Goal: Navigation & Orientation: Find specific page/section

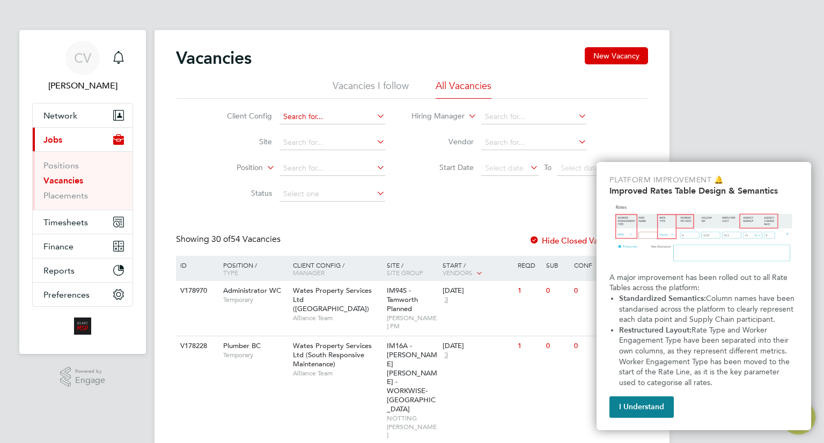
click at [311, 120] on input at bounding box center [333, 116] width 106 height 15
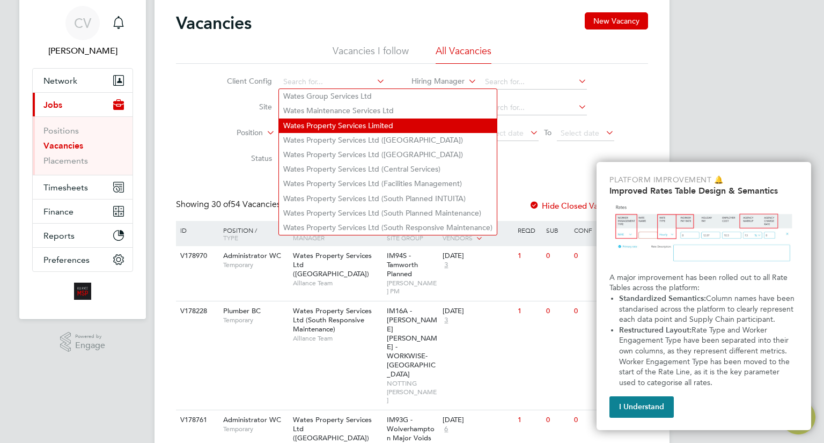
scroll to position [54, 0]
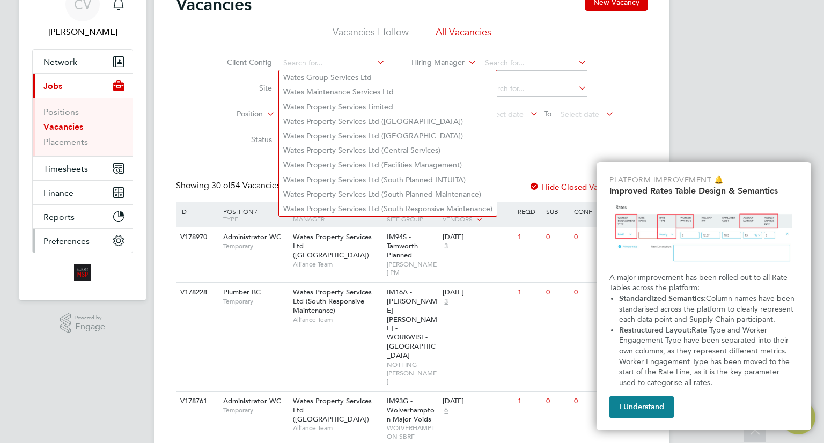
click at [75, 242] on span "Preferences" at bounding box center [66, 241] width 46 height 10
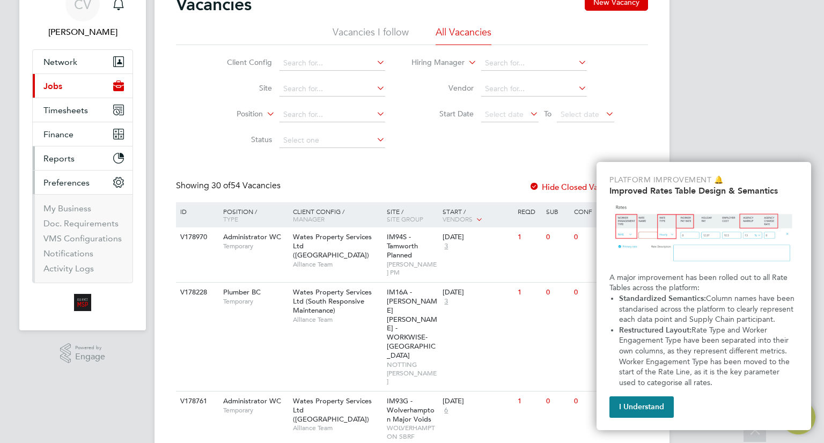
click at [69, 154] on span "Reports" at bounding box center [58, 158] width 31 height 10
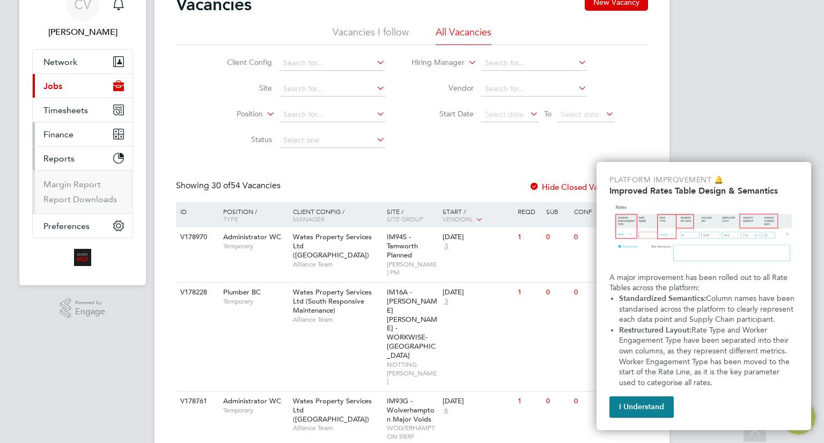
click at [76, 135] on button "Finance" at bounding box center [83, 134] width 100 height 24
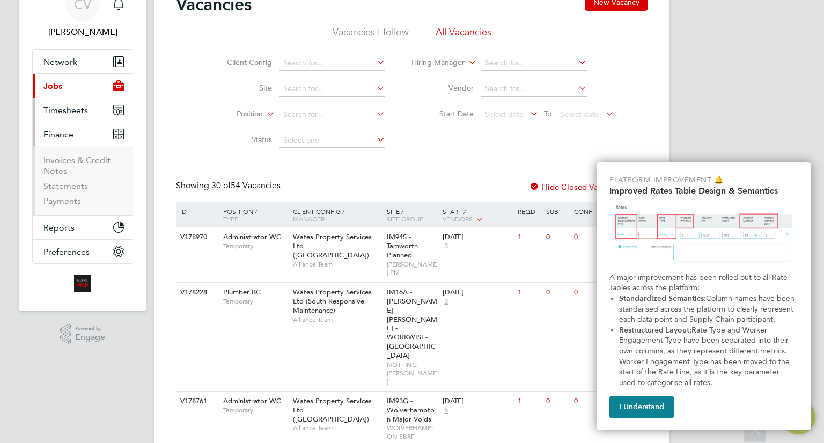
click at [84, 119] on button "Timesheets" at bounding box center [83, 110] width 100 height 24
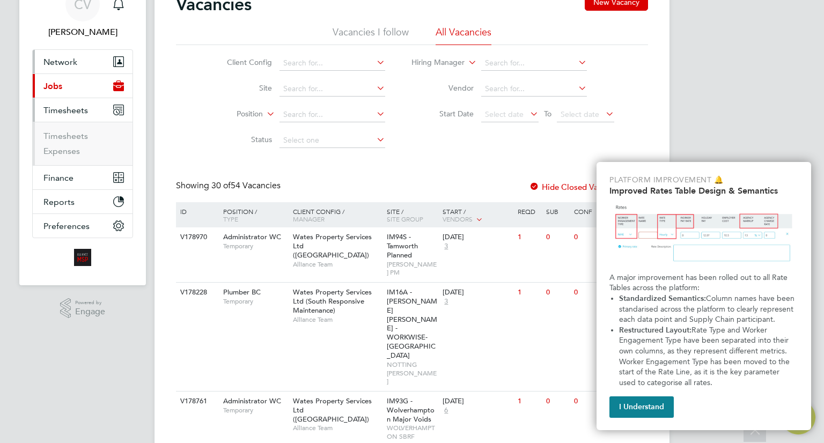
click at [86, 59] on button "Network" at bounding box center [83, 62] width 100 height 24
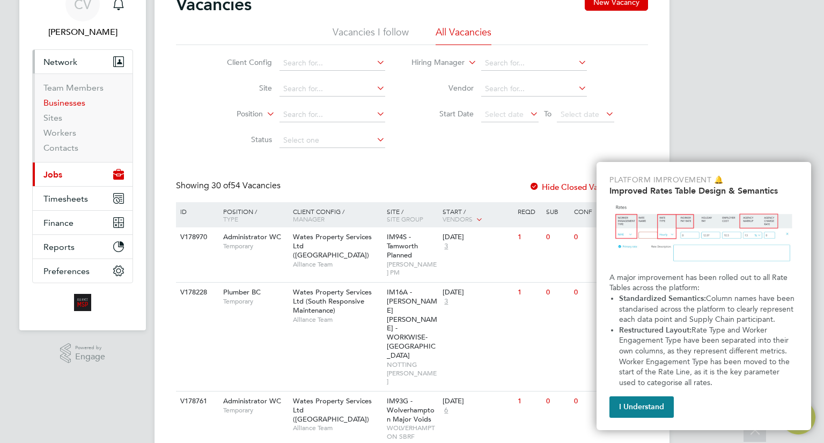
click at [63, 105] on link "Businesses" at bounding box center [64, 103] width 42 height 10
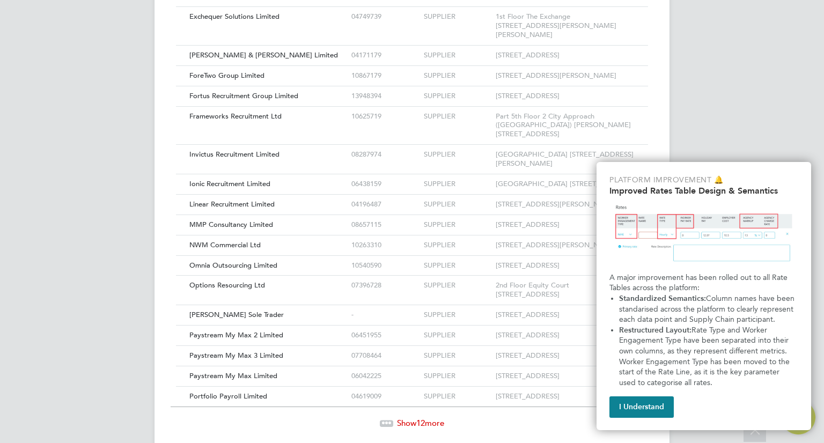
drag, startPoint x: 129, startPoint y: 254, endPoint x: 134, endPoint y: 225, distance: 29.4
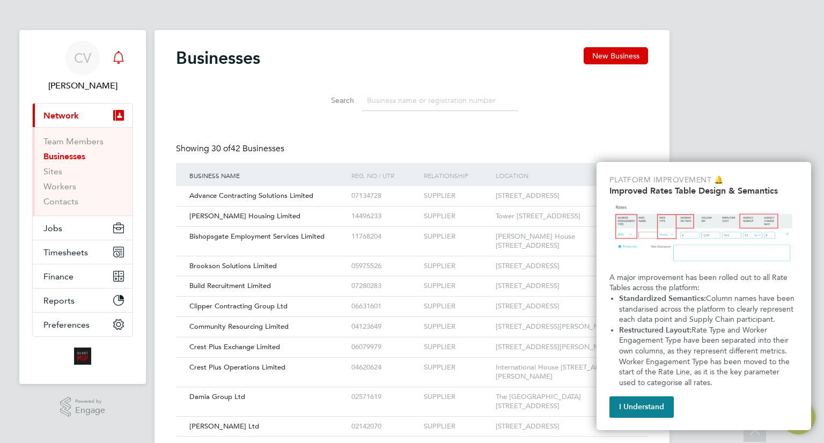
drag, startPoint x: 134, startPoint y: 225, endPoint x: 118, endPoint y: 53, distance: 173.0
click at [56, 170] on link "Sites" at bounding box center [52, 171] width 19 height 10
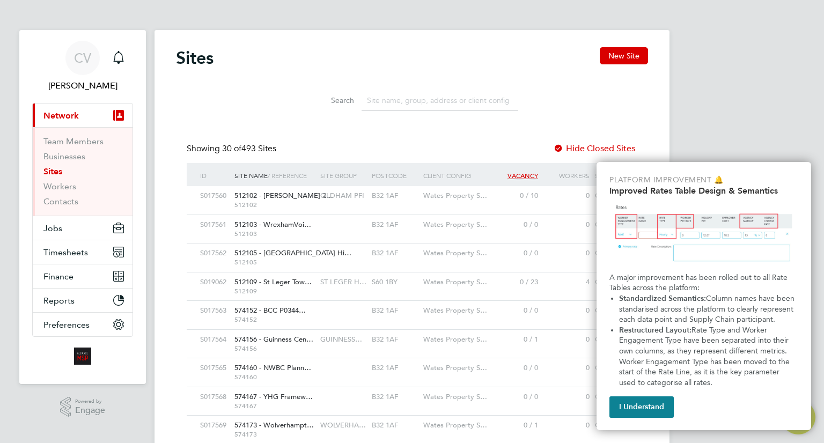
click at [396, 96] on input at bounding box center [440, 100] width 157 height 21
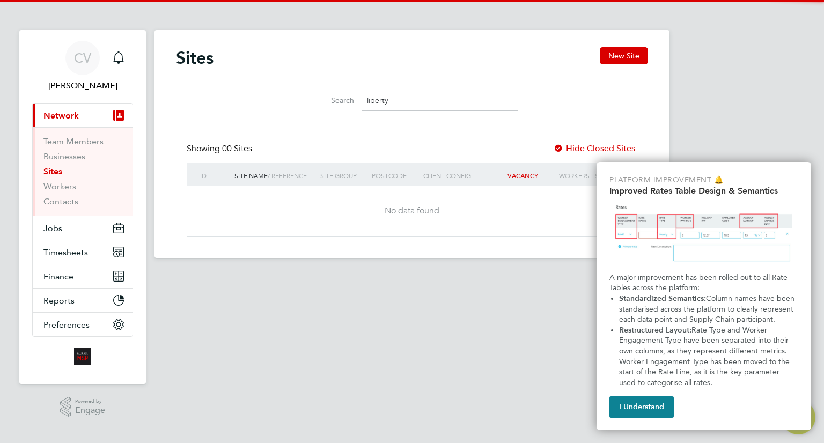
type input "liberty"
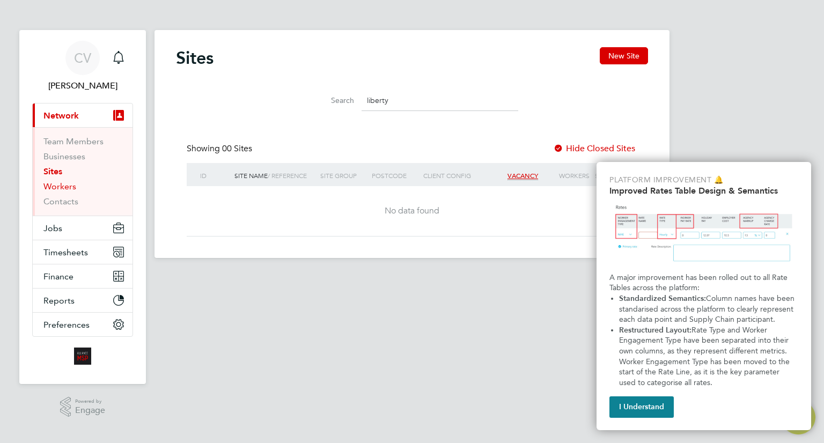
click at [58, 189] on link "Workers" at bounding box center [59, 186] width 33 height 10
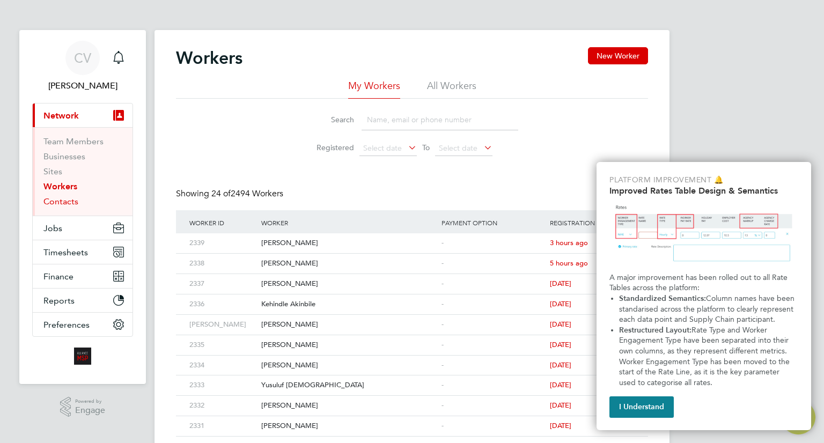
click at [59, 201] on link "Contacts" at bounding box center [60, 201] width 35 height 10
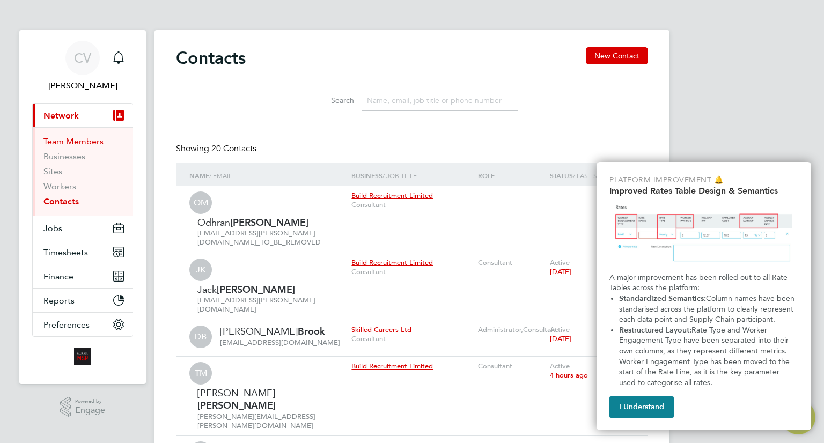
click at [62, 141] on link "Team Members" at bounding box center [73, 141] width 60 height 10
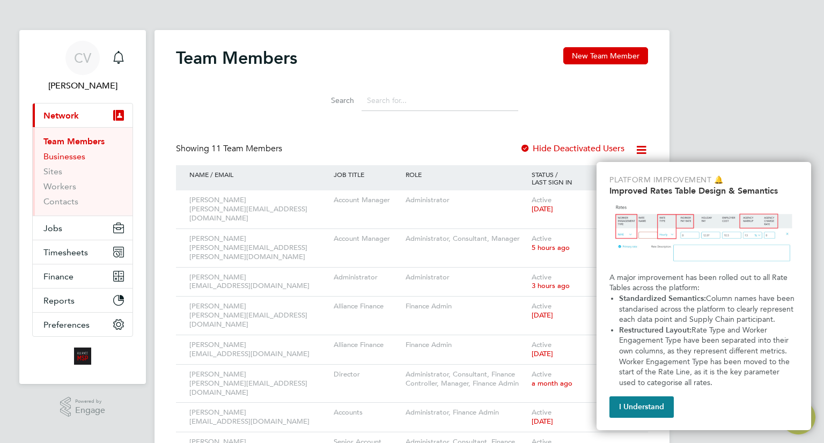
click at [62, 160] on link "Businesses" at bounding box center [64, 156] width 42 height 10
